Goal: Task Accomplishment & Management: Manage account settings

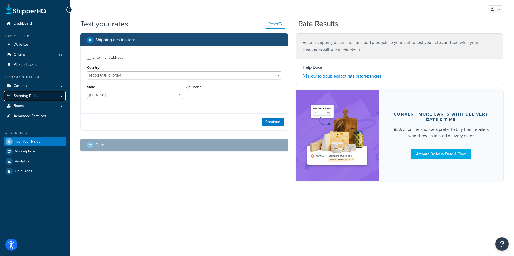
click at [17, 97] on span "Shipping Rules" at bounding box center [26, 96] width 25 height 5
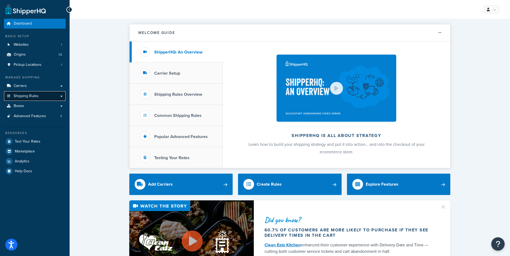
click at [23, 95] on span "Shipping Rules" at bounding box center [26, 96] width 25 height 5
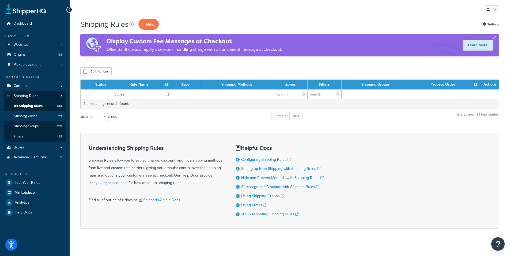
type input "States"
click at [25, 116] on span "Shipping Zones" at bounding box center [25, 116] width 23 height 5
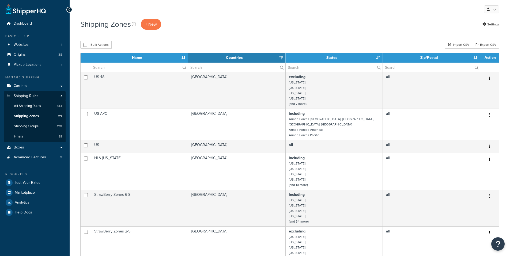
select select "15"
click at [303, 68] on input "text" at bounding box center [334, 67] width 97 height 9
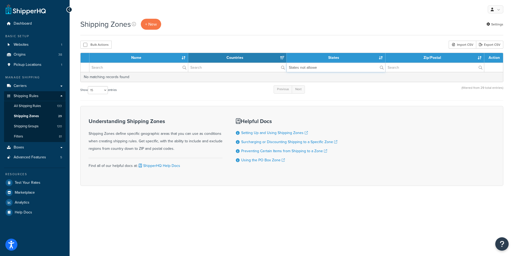
type input "States not allowed"
drag, startPoint x: 317, startPoint y: 66, endPoint x: 279, endPoint y: 66, distance: 38.0
click at [279, 66] on tr "States not allowed" at bounding box center [292, 67] width 422 height 9
click at [334, 68] on input "States not allowed" at bounding box center [336, 67] width 99 height 9
drag, startPoint x: 323, startPoint y: 69, endPoint x: 265, endPoint y: 61, distance: 58.4
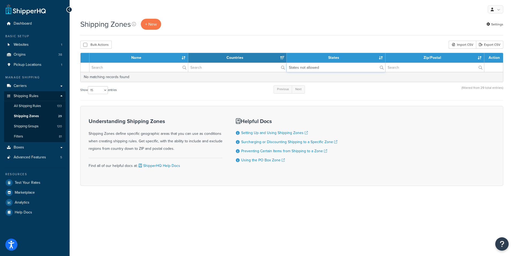
click at [265, 61] on table "Name Countries States Zip/Postal Action States not allowed No matching records …" at bounding box center [291, 67] width 423 height 29
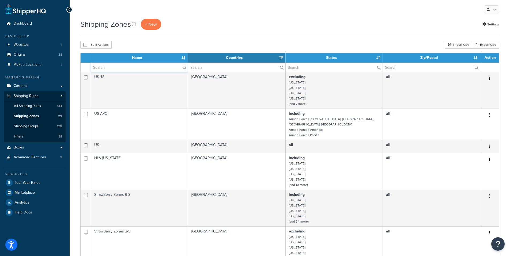
click at [122, 67] on input "text" at bounding box center [139, 67] width 97 height 9
paste input "States not allowed"
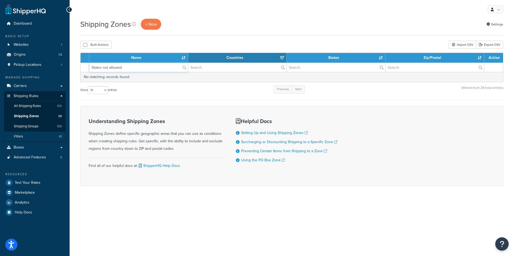
type input "States not allowed"
click at [21, 136] on span "Filters" at bounding box center [18, 136] width 9 height 5
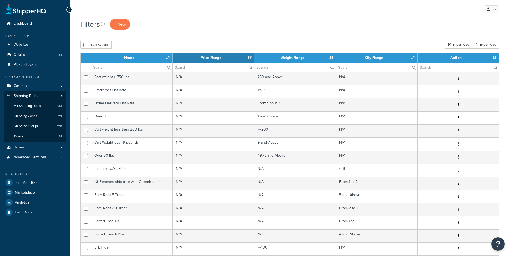
select select "15"
click at [168, 67] on label at bounding box center [131, 67] width 81 height 9
click at [168, 67] on input "text" at bounding box center [131, 67] width 81 height 9
click at [115, 68] on input "text" at bounding box center [131, 67] width 81 height 9
paste input "States not allowed"
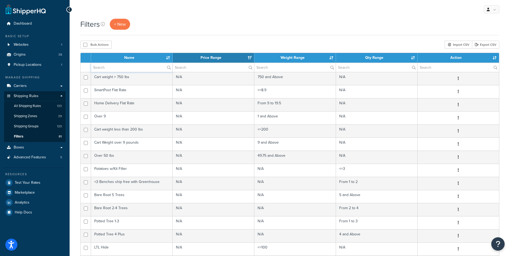
type input "States not allowed"
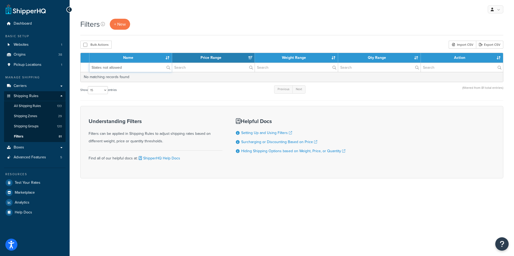
drag, startPoint x: 134, startPoint y: 69, endPoint x: 90, endPoint y: 69, distance: 43.9
click at [90, 69] on input "States not allowed" at bounding box center [130, 67] width 82 height 9
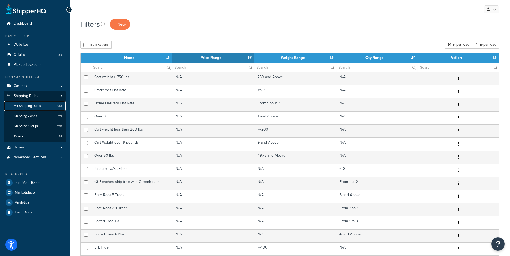
click at [22, 105] on span "All Shipping Rules" at bounding box center [27, 106] width 27 height 5
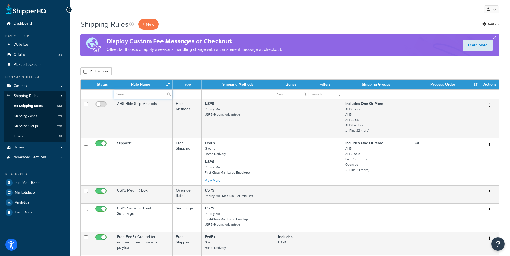
click at [135, 95] on input "text" at bounding box center [143, 94] width 59 height 9
paste input "States not allowed"
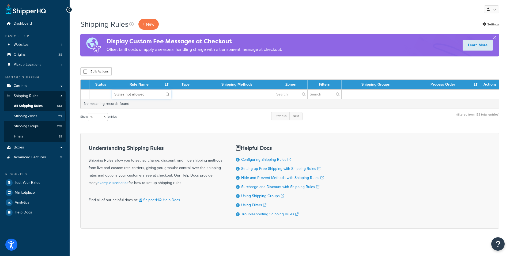
type input "States not allowed"
click at [32, 115] on span "Shipping Zones" at bounding box center [25, 116] width 23 height 5
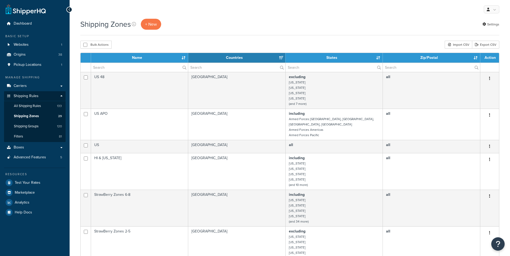
select select "15"
click at [122, 68] on input "text" at bounding box center [139, 67] width 97 height 9
paste input "States not allowed"
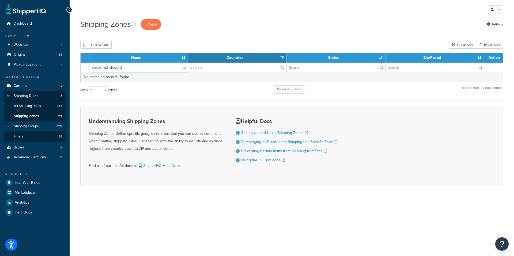
type input "States not allowed"
click at [25, 124] on span "Shipping Groups" at bounding box center [26, 126] width 25 height 5
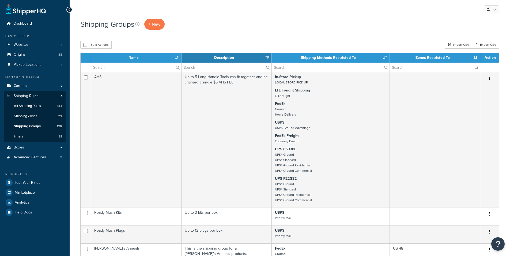
select select "15"
click at [110, 67] on input "text" at bounding box center [136, 67] width 90 height 9
paste input "States not allowed"
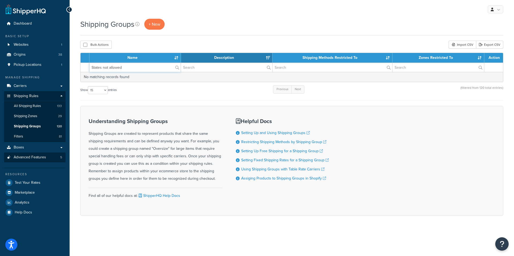
type input "States not allowed"
click at [30, 160] on span "Advanced Features" at bounding box center [30, 157] width 32 height 5
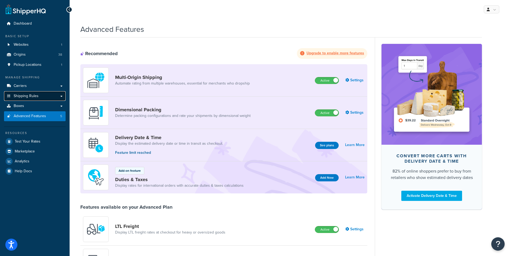
click at [21, 96] on span "Shipping Rules" at bounding box center [26, 96] width 25 height 5
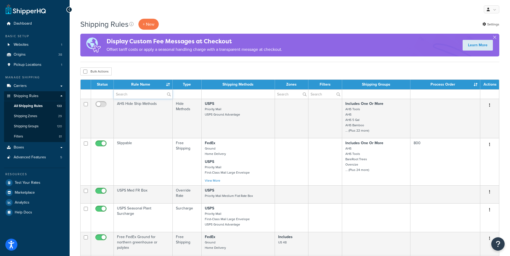
click at [142, 95] on input "text" at bounding box center [143, 94] width 59 height 9
paste input "States not allowed"
type input "States not allowed"
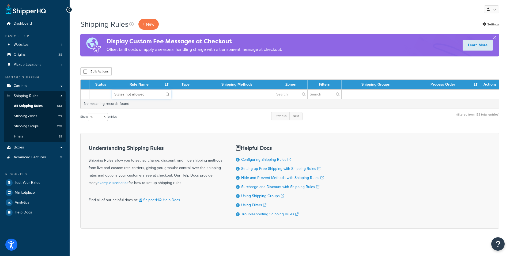
drag, startPoint x: 84, startPoint y: 104, endPoint x: 84, endPoint y: 95, distance: 8.6
click at [82, 102] on table "Status Rule Name Type Shipping Methods Zones Filters Shipping Groups Process Or…" at bounding box center [289, 94] width 419 height 29
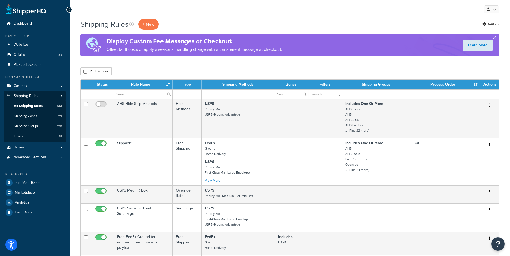
click at [220, 95] on td at bounding box center [238, 93] width 73 height 9
click at [337, 94] on label at bounding box center [324, 94] width 33 height 9
click at [337, 94] on input "text" at bounding box center [324, 94] width 33 height 9
paste input "States not allowed"
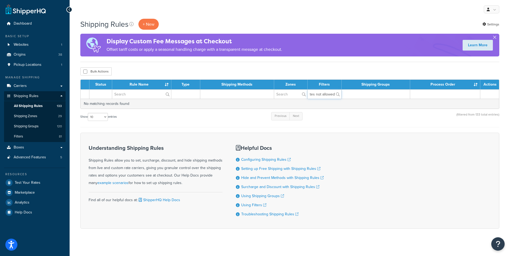
type input "States not allowed"
click at [495, 38] on button "button" at bounding box center [494, 38] width 1 height 1
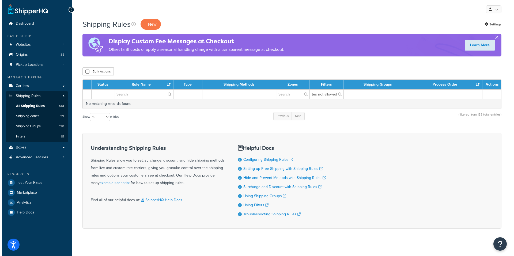
scroll to position [0, 0]
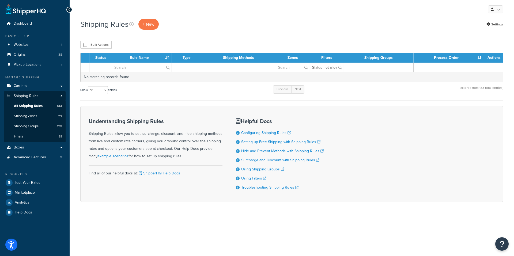
click at [161, 101] on form "Status Rule Name Type Shipping Methods Zones Filters Shipping Groups Process Or…" at bounding box center [291, 127] width 423 height 149
click at [21, 115] on span "Shipping Zones" at bounding box center [25, 116] width 23 height 5
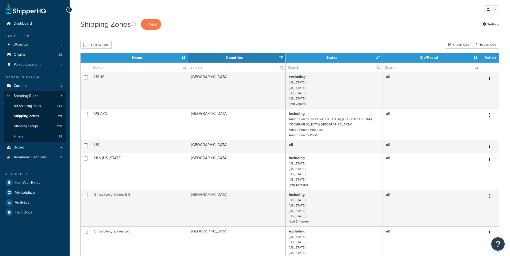
select select "15"
click at [138, 67] on input "text" at bounding box center [139, 67] width 97 height 9
paste input "States not allowed"
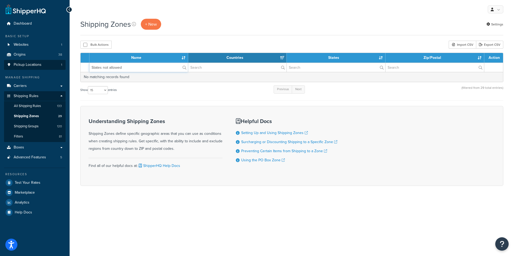
drag, startPoint x: 134, startPoint y: 68, endPoint x: 65, endPoint y: 61, distance: 69.7
click at [65, 61] on div "Dashboard Basic Setup Websites 1 Origins 38 Pickup Locations 1 Manage Shipping …" at bounding box center [257, 128] width 514 height 256
type input "States not allowed"
click at [28, 105] on span "All Shipping Rules" at bounding box center [27, 106] width 27 height 5
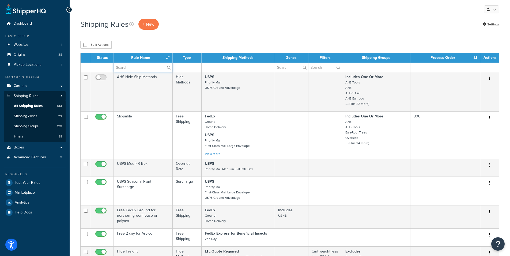
click at [122, 68] on input "text" at bounding box center [143, 67] width 59 height 9
paste input "STATES NOT ALLOWED"
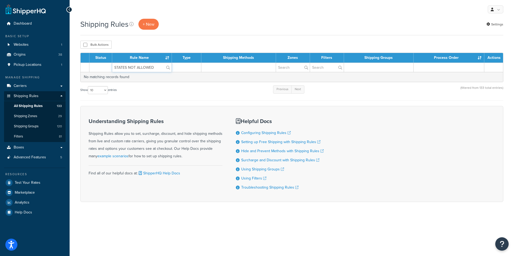
type input "STATES NOT ALLOWED"
click at [232, 66] on td at bounding box center [238, 67] width 74 height 9
drag, startPoint x: 161, startPoint y: 67, endPoint x: 81, endPoint y: 61, distance: 79.8
click at [82, 66] on tr "STATES NOT ALLOWED" at bounding box center [292, 67] width 422 height 9
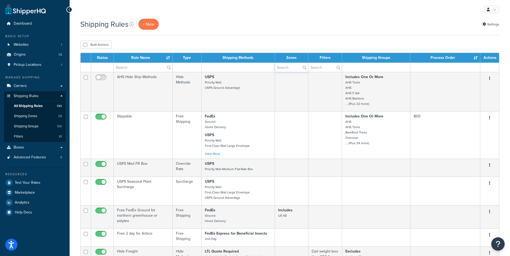
click at [287, 69] on input "text" at bounding box center [291, 67] width 33 height 9
paste input "STATES NOT ALLOWED"
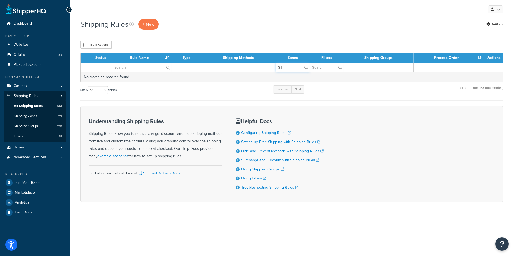
type input "S"
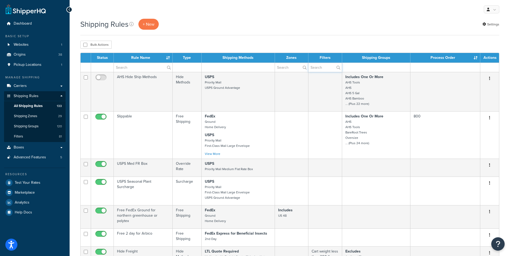
click at [323, 66] on input "text" at bounding box center [324, 67] width 33 height 9
paste input "STATES NOT ALLOWED"
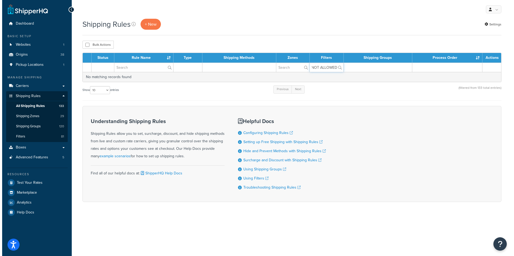
scroll to position [0, 14]
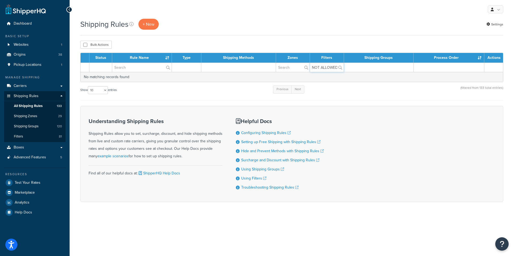
type input "STATES NOT ALLOWED"
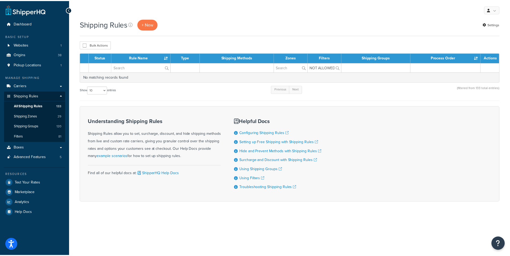
scroll to position [0, 0]
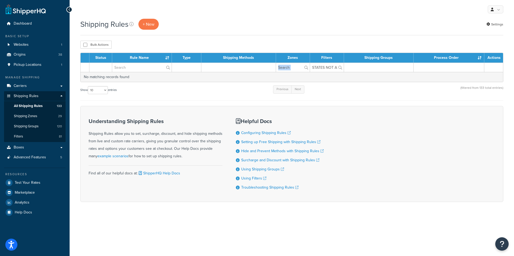
drag, startPoint x: 338, startPoint y: 66, endPoint x: 293, endPoint y: 69, distance: 45.1
click at [293, 69] on tr "STATES NOT ALLOWED" at bounding box center [292, 67] width 422 height 9
click at [313, 66] on input "STATES NOT ALLOWED" at bounding box center [327, 67] width 34 height 9
click at [314, 66] on input "STATES NOT ALLOWED" at bounding box center [327, 67] width 34 height 9
click at [315, 66] on input "STATES NOT ALLOWED" at bounding box center [327, 67] width 34 height 9
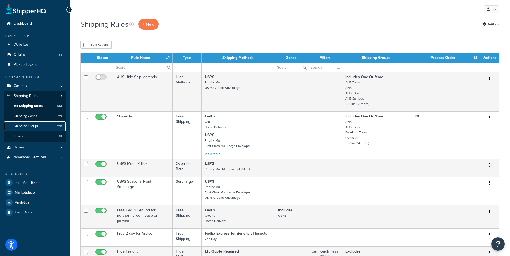
click at [23, 125] on span "Shipping Groups" at bounding box center [26, 126] width 25 height 5
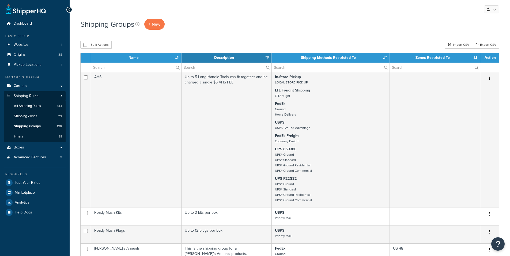
select select "15"
click at [286, 69] on input "text" at bounding box center [331, 67] width 118 height 9
paste input "STATES NOT ALLOWED"
type input "STATES NOT ALLOWED"
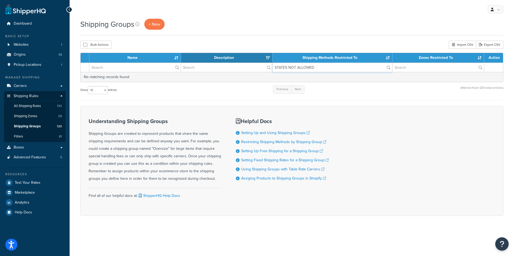
drag, startPoint x: 268, startPoint y: 69, endPoint x: 241, endPoint y: 70, distance: 27.1
click at [241, 70] on tr "STATES NOT ALLOWED" at bounding box center [292, 67] width 422 height 9
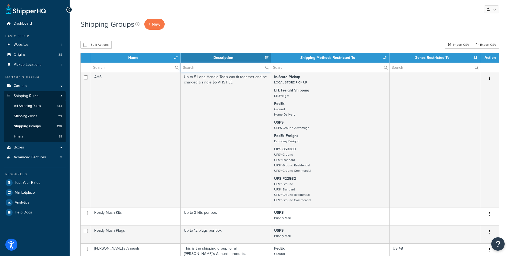
click at [206, 69] on input "text" at bounding box center [226, 67] width 90 height 9
paste input "STATES NOT ALLOWED"
type input "STATES NOT ALLOWED"
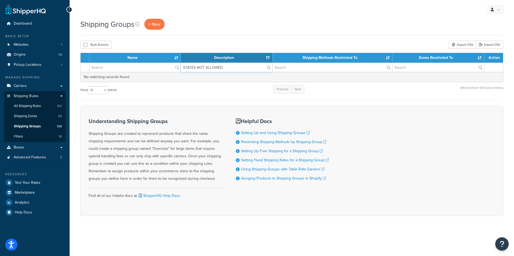
drag, startPoint x: 234, startPoint y: 67, endPoint x: 176, endPoint y: 56, distance: 58.3
click at [171, 61] on table "Name Description Shipping Methods Restricted To Zones Restricted To Action STAT…" at bounding box center [291, 67] width 423 height 29
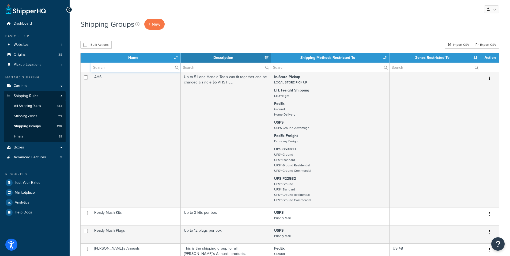
click at [127, 67] on input "text" at bounding box center [135, 67] width 89 height 9
paste input "STATES NOT ALLOWED"
type input "STATES NOT ALLOWED"
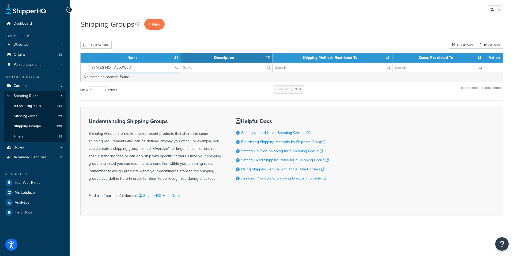
drag, startPoint x: 142, startPoint y: 68, endPoint x: 71, endPoint y: 68, distance: 71.0
click at [71, 68] on div "Shipping Groups + New Bulk Actions Duplicate Delete Import CSV Export CSV Conta…" at bounding box center [292, 127] width 444 height 216
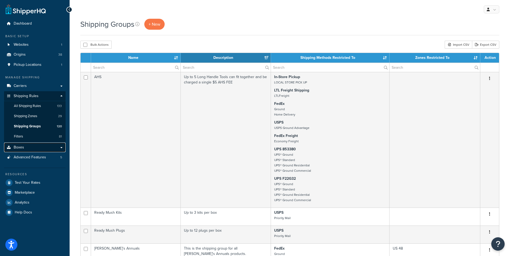
click at [35, 149] on link "Boxes" at bounding box center [35, 148] width 62 height 10
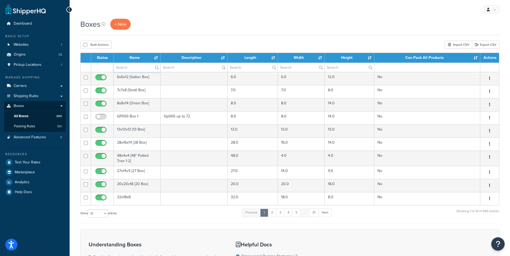
click at [133, 68] on input "text" at bounding box center [137, 67] width 47 height 9
paste input "STATES NOT ALLOWED"
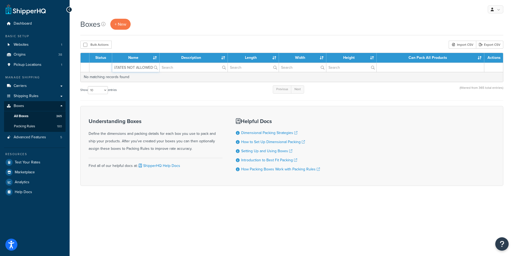
scroll to position [0, 1]
type input "STATES NOT ALLOWED"
click at [20, 96] on span "Shipping Rules" at bounding box center [26, 96] width 25 height 5
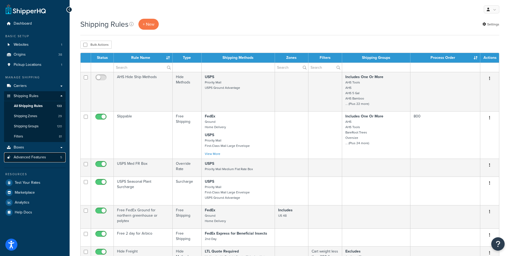
click at [32, 157] on span "Advanced Features" at bounding box center [30, 157] width 32 height 5
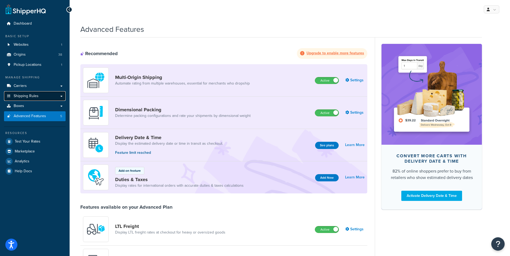
click at [20, 94] on span "Shipping Rules" at bounding box center [26, 96] width 25 height 5
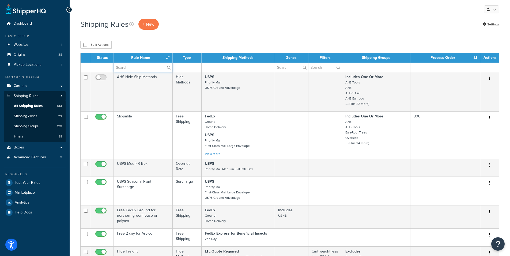
click at [135, 69] on input "text" at bounding box center [143, 67] width 59 height 9
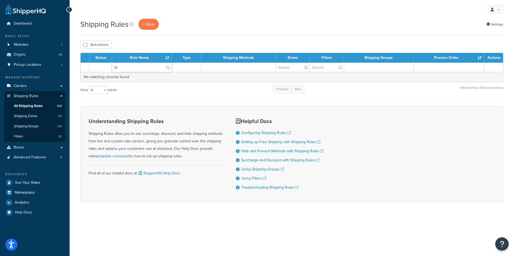
type input "S"
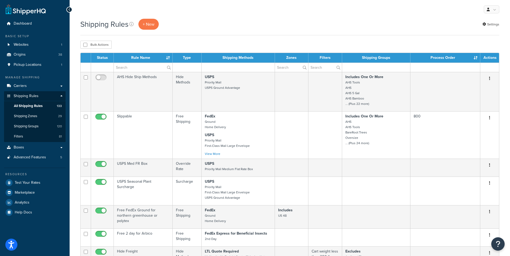
click at [212, 70] on td at bounding box center [238, 67] width 73 height 9
click at [316, 68] on input "text" at bounding box center [324, 67] width 33 height 9
type input "state"
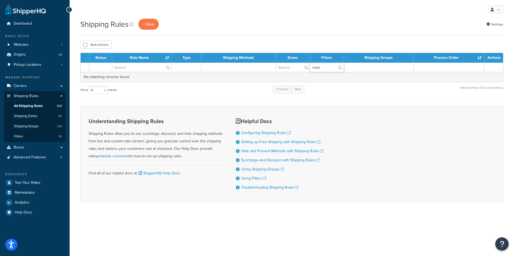
drag, startPoint x: 330, startPoint y: 69, endPoint x: 308, endPoint y: 62, distance: 23.0
click at [302, 64] on tr "state" at bounding box center [292, 67] width 422 height 9
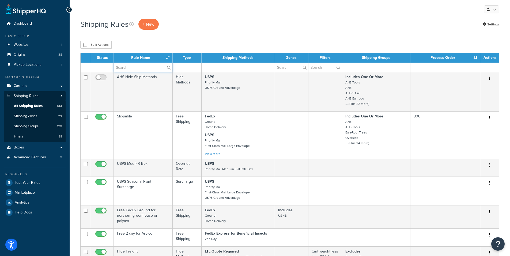
click at [129, 69] on input "text" at bounding box center [143, 67] width 59 height 9
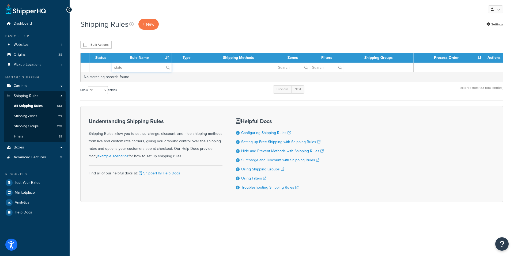
type input "state"
click at [209, 96] on div "Show 10 15 25 50 100 1000 entries Previous Next (filtered from 133 total entrie…" at bounding box center [291, 93] width 423 height 16
click at [17, 117] on span "Shipping Zones" at bounding box center [25, 116] width 23 height 5
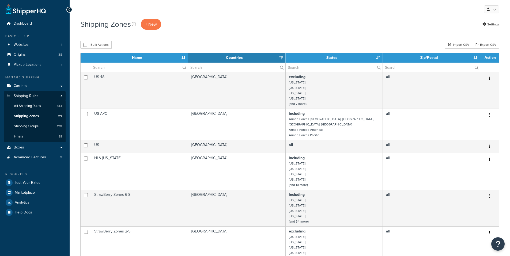
select select "15"
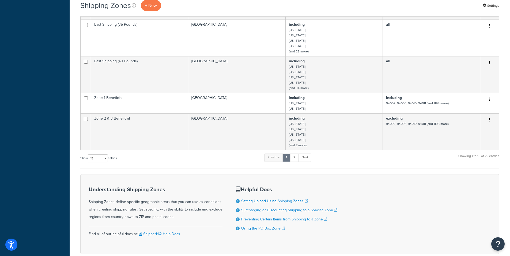
scroll to position [428, 0]
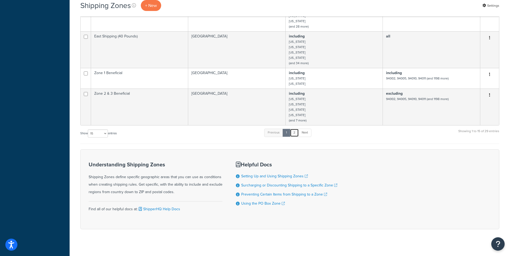
click at [295, 131] on link "2" at bounding box center [294, 133] width 9 height 8
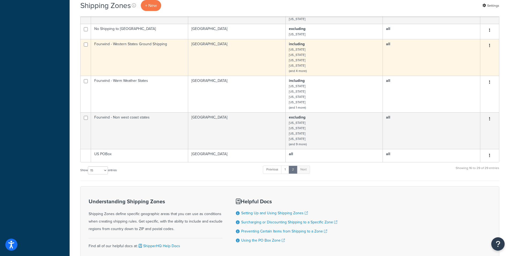
scroll to position [321, 0]
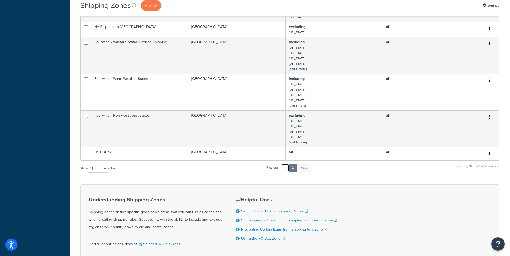
click at [286, 172] on link "1" at bounding box center [285, 168] width 8 height 8
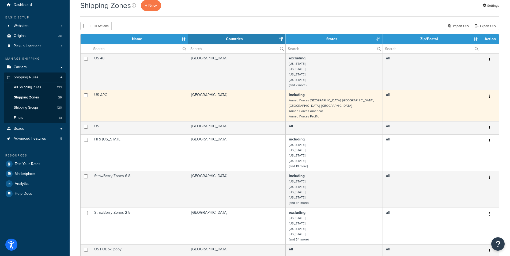
scroll to position [0, 0]
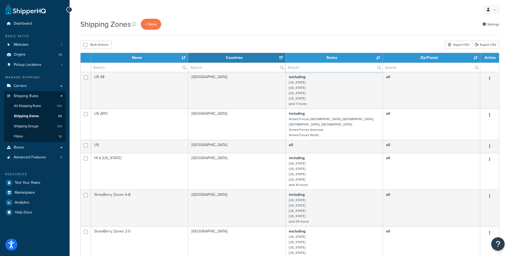
click at [309, 67] on input "text" at bounding box center [334, 67] width 97 height 9
paste input "s"
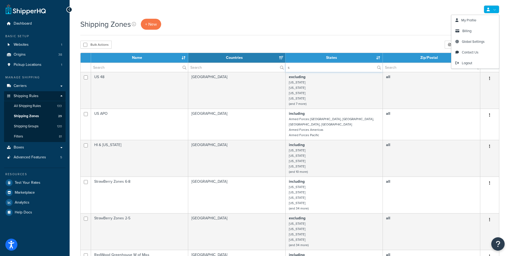
type input "s"
click at [496, 12] on link at bounding box center [492, 9] width 16 height 8
click at [497, 12] on link at bounding box center [492, 9] width 16 height 8
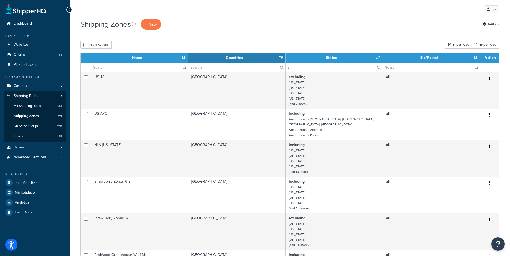
click at [370, 34] on div "Shipping Zones + New Settings" at bounding box center [289, 27] width 419 height 17
click at [149, 23] on span "+ New" at bounding box center [151, 24] width 12 height 6
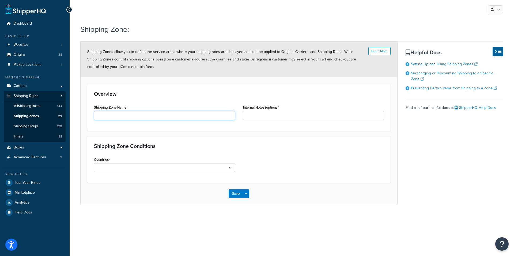
click at [106, 115] on input "Shipping Zone Name" at bounding box center [164, 115] width 141 height 9
paste input "STATES NOT ALLOWED"
type input "STATES NOT ALLOWED"
click at [159, 206] on div "Shipping Zone: Learn More Shipping Zones allow you to define the service areas …" at bounding box center [292, 119] width 444 height 197
